Goal: Information Seeking & Learning: Learn about a topic

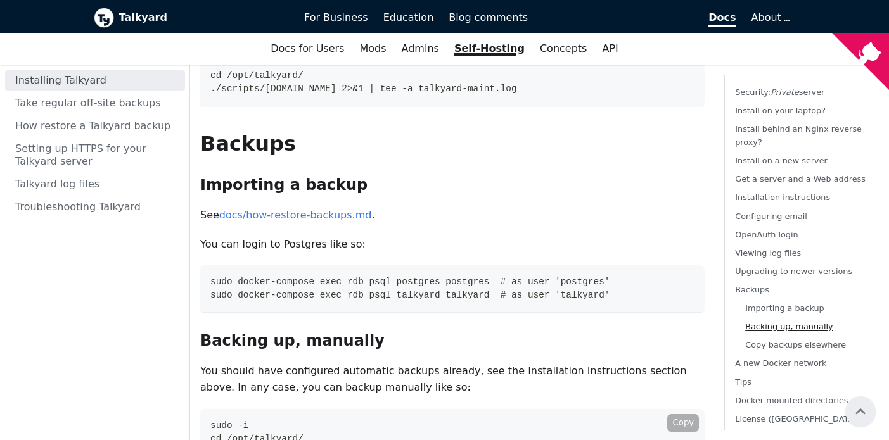
scroll to position [4206, 0]
